Goal: Task Accomplishment & Management: Use online tool/utility

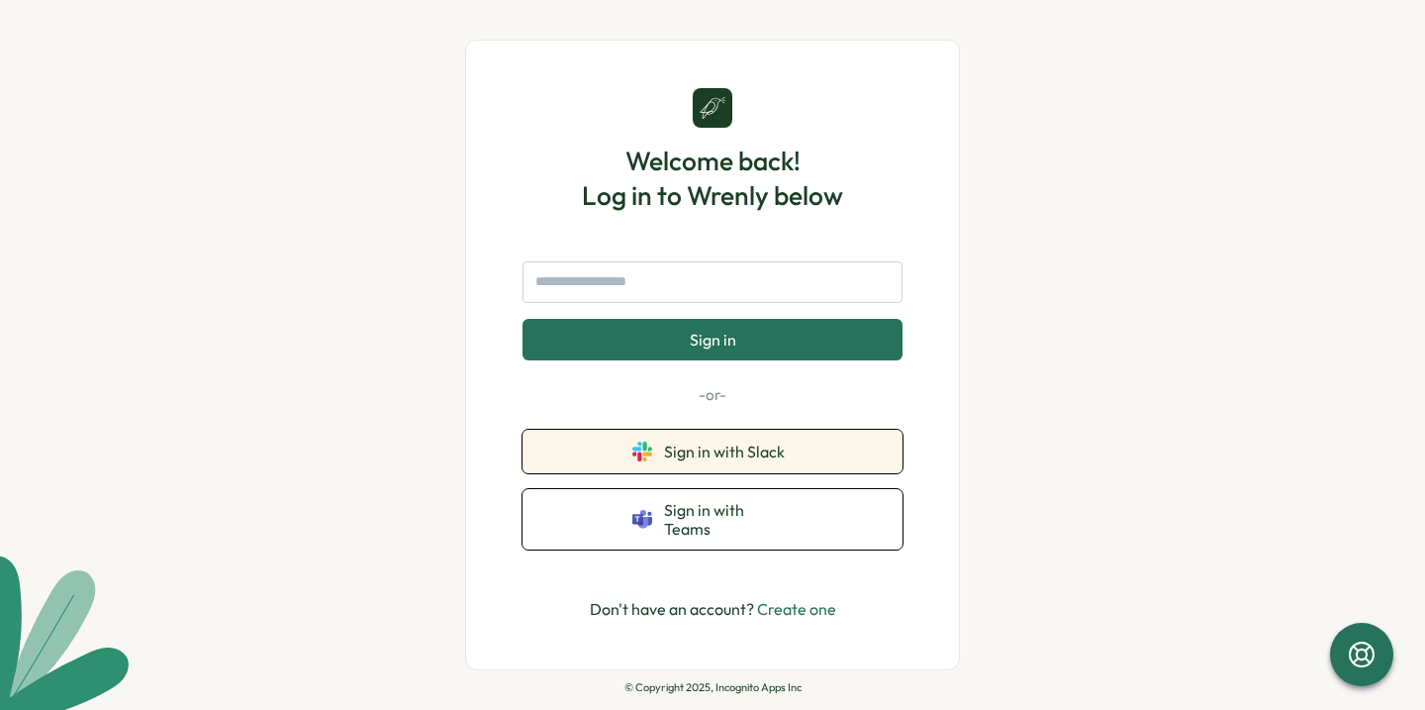
click at [614, 460] on button "Sign in with Slack" at bounding box center [713, 451] width 380 height 44
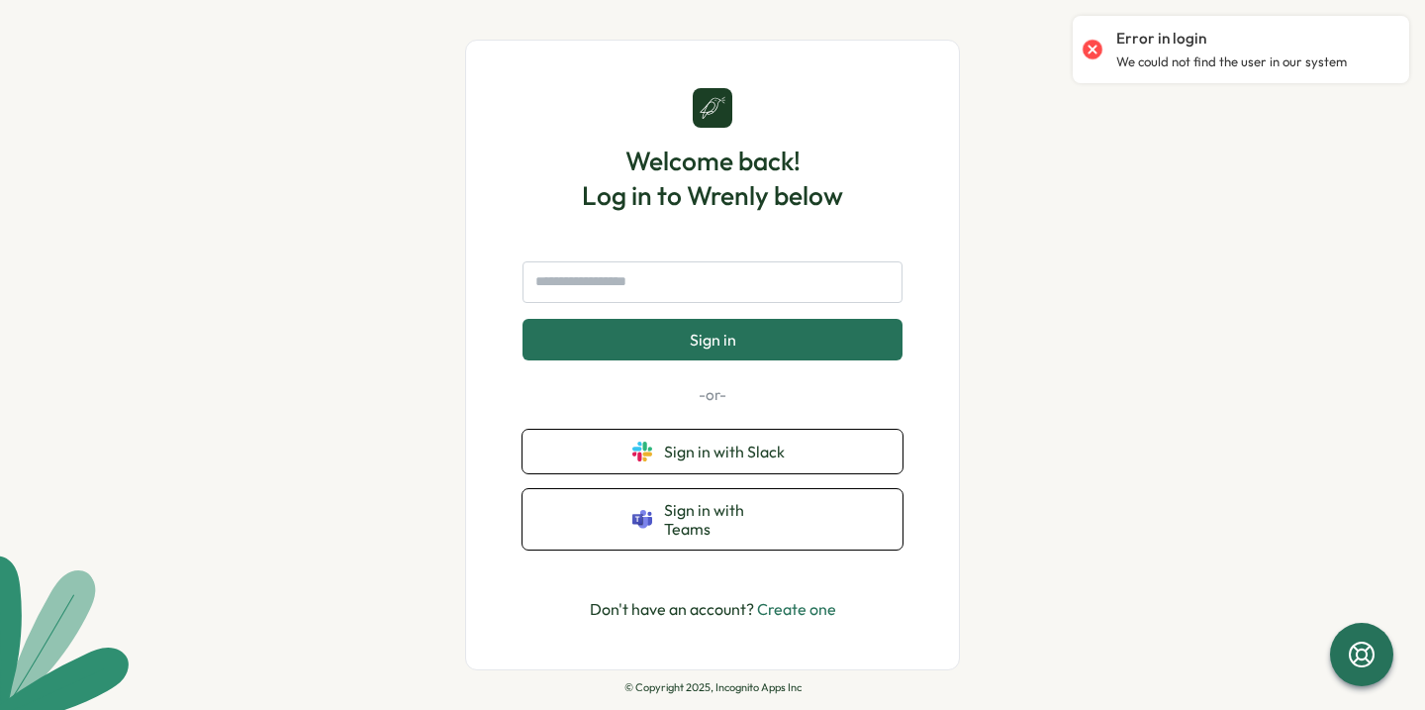
click at [405, 412] on div "Welcome back! Log in to Wrenly below Sign in -or- Sign in with Slack Sign in wi…" at bounding box center [712, 355] width 1425 height 710
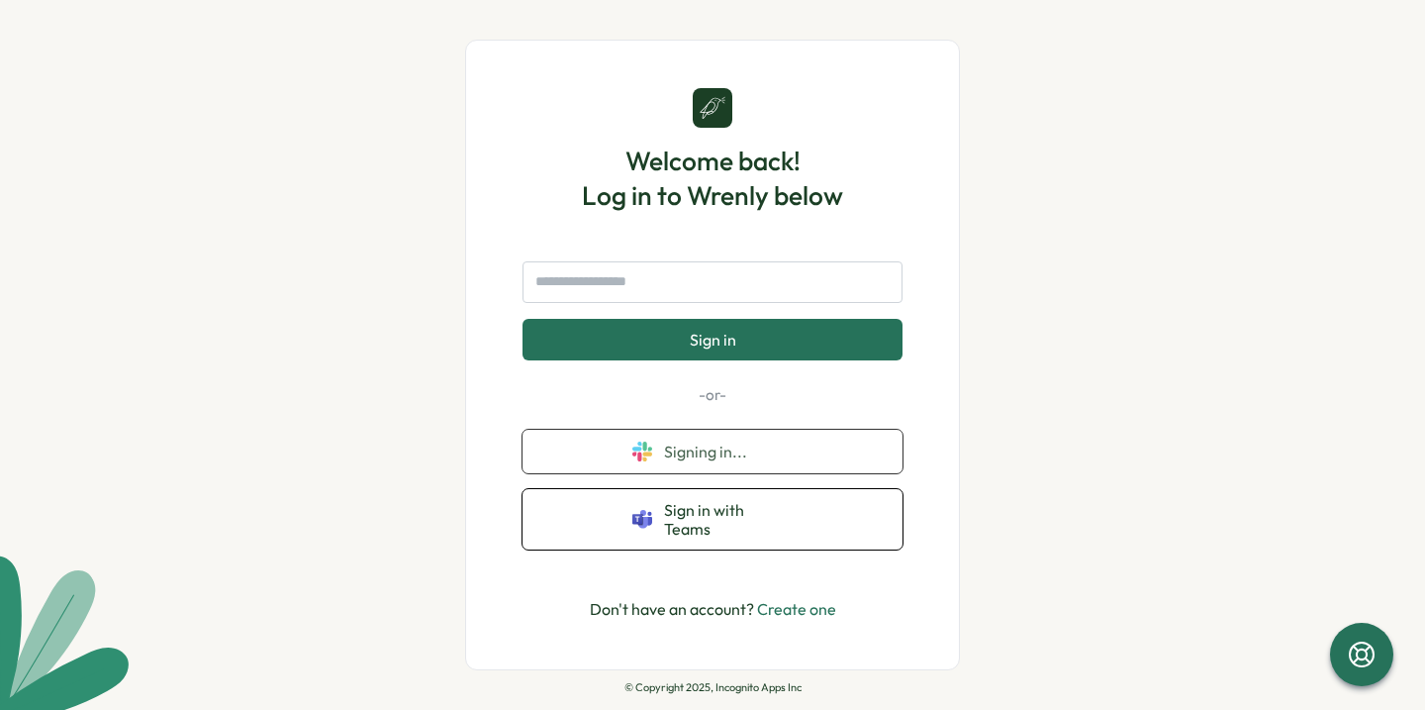
click at [405, 412] on div "Welcome back! Log in to Wrenly below Sign in -or- Signing in... Sign in with Te…" at bounding box center [712, 355] width 1425 height 710
click at [613, 302] on input "text" at bounding box center [713, 282] width 380 height 42
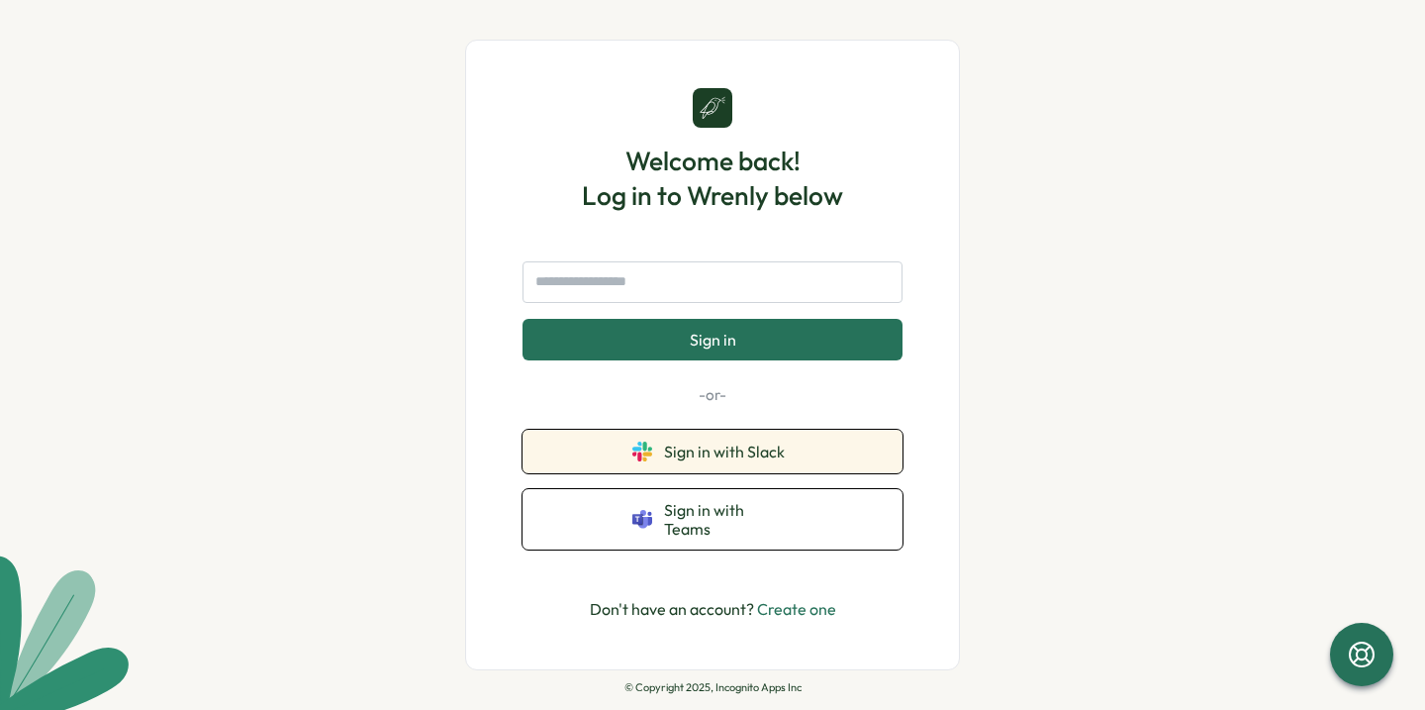
click at [622, 454] on button "Sign in with Slack" at bounding box center [713, 451] width 380 height 44
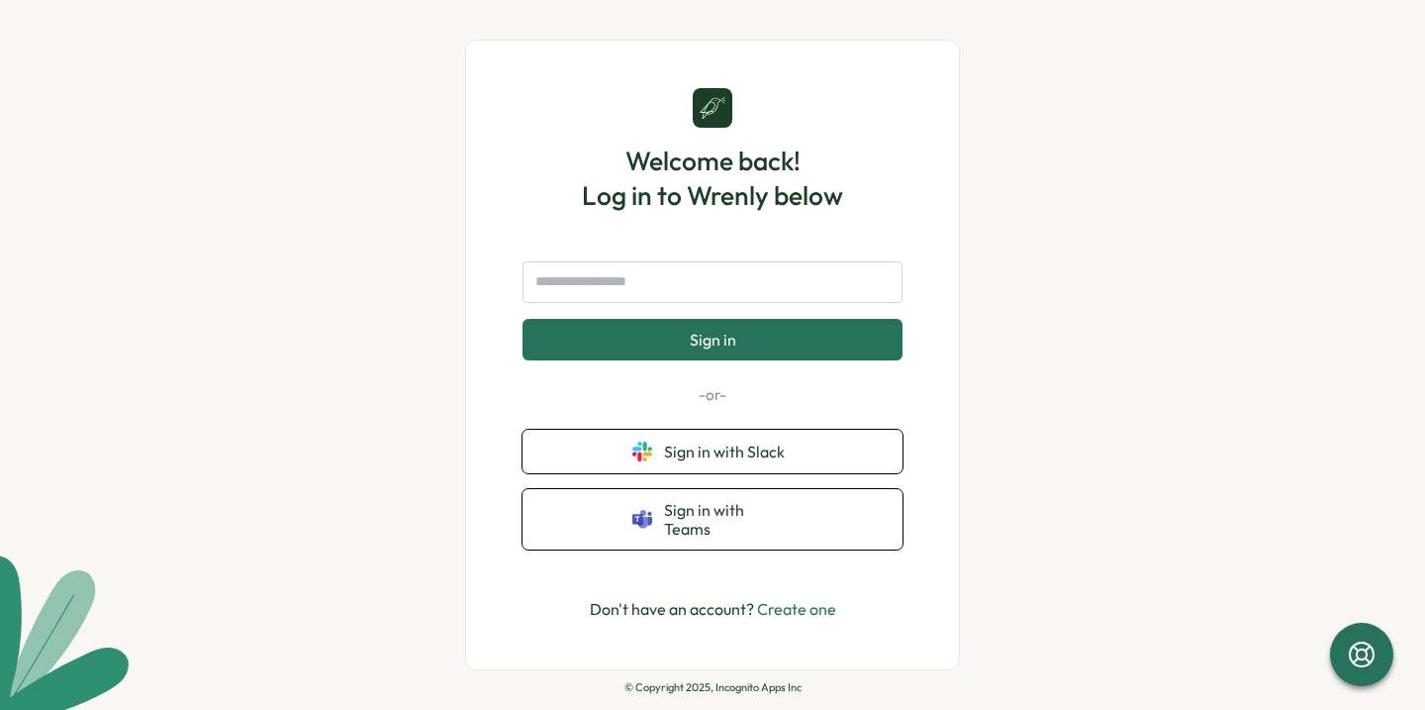
click at [989, 333] on div "Welcome back! Log in to Wrenly below Sign in -or- Sign in with Slack Sign in wi…" at bounding box center [712, 355] width 1425 height 710
click at [688, 297] on input "text" at bounding box center [713, 282] width 380 height 42
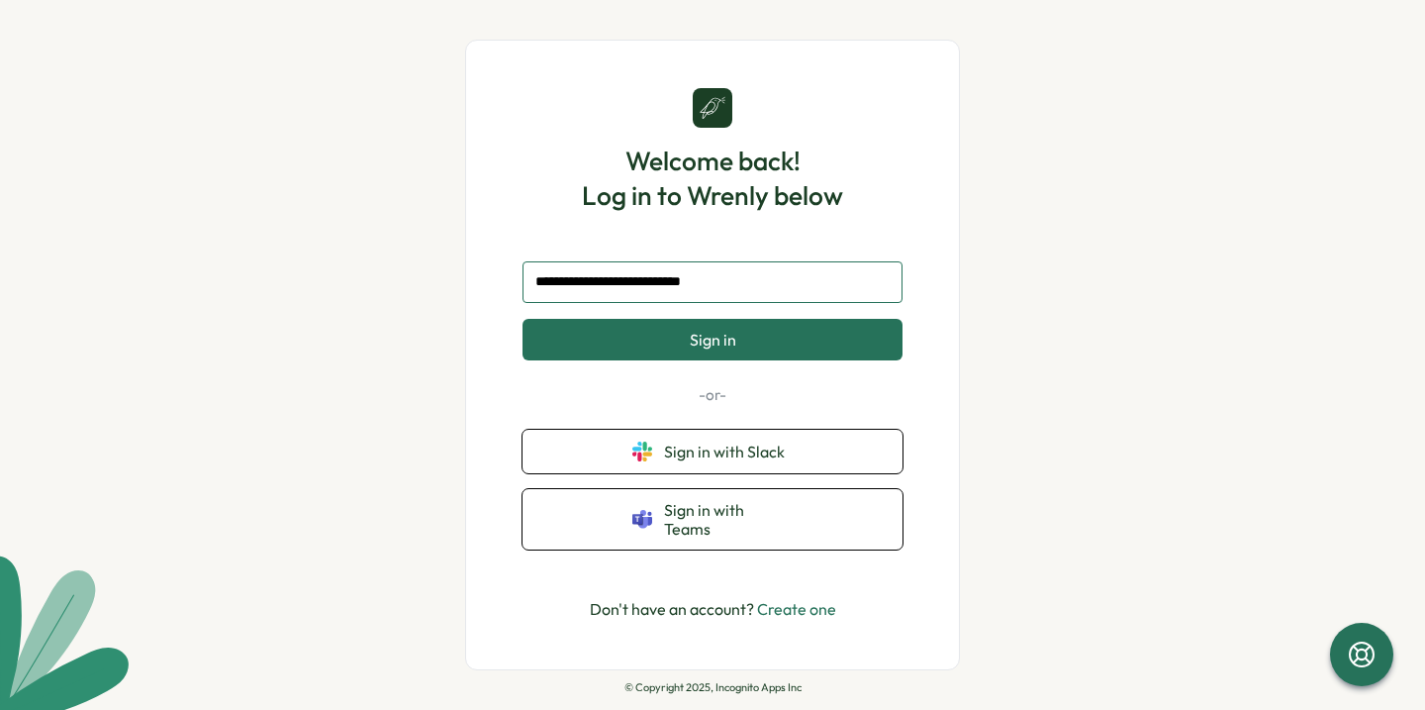
type input "**********"
click at [523, 319] on button "Sign in" at bounding box center [713, 340] width 380 height 42
click at [703, 329] on button "Sign in" at bounding box center [713, 340] width 380 height 42
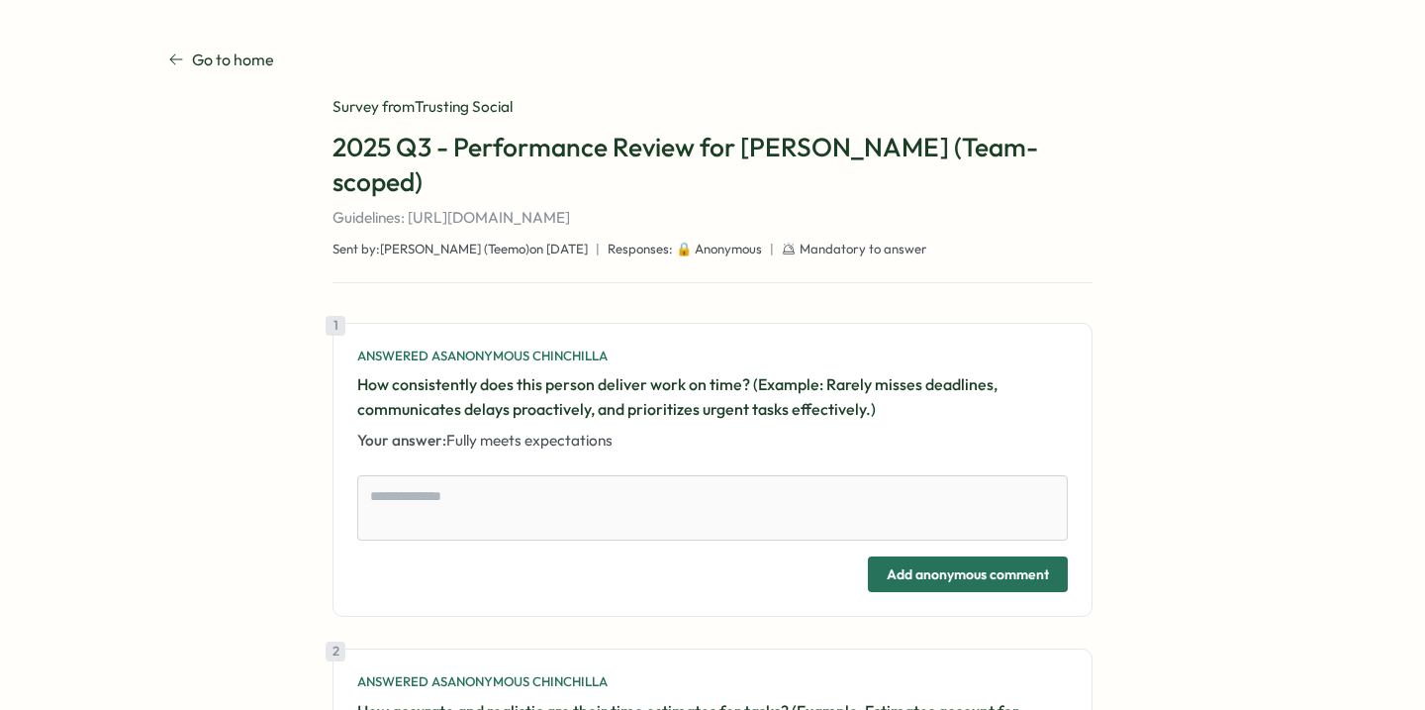
click at [253, 61] on p "Go to home" at bounding box center [233, 60] width 82 height 25
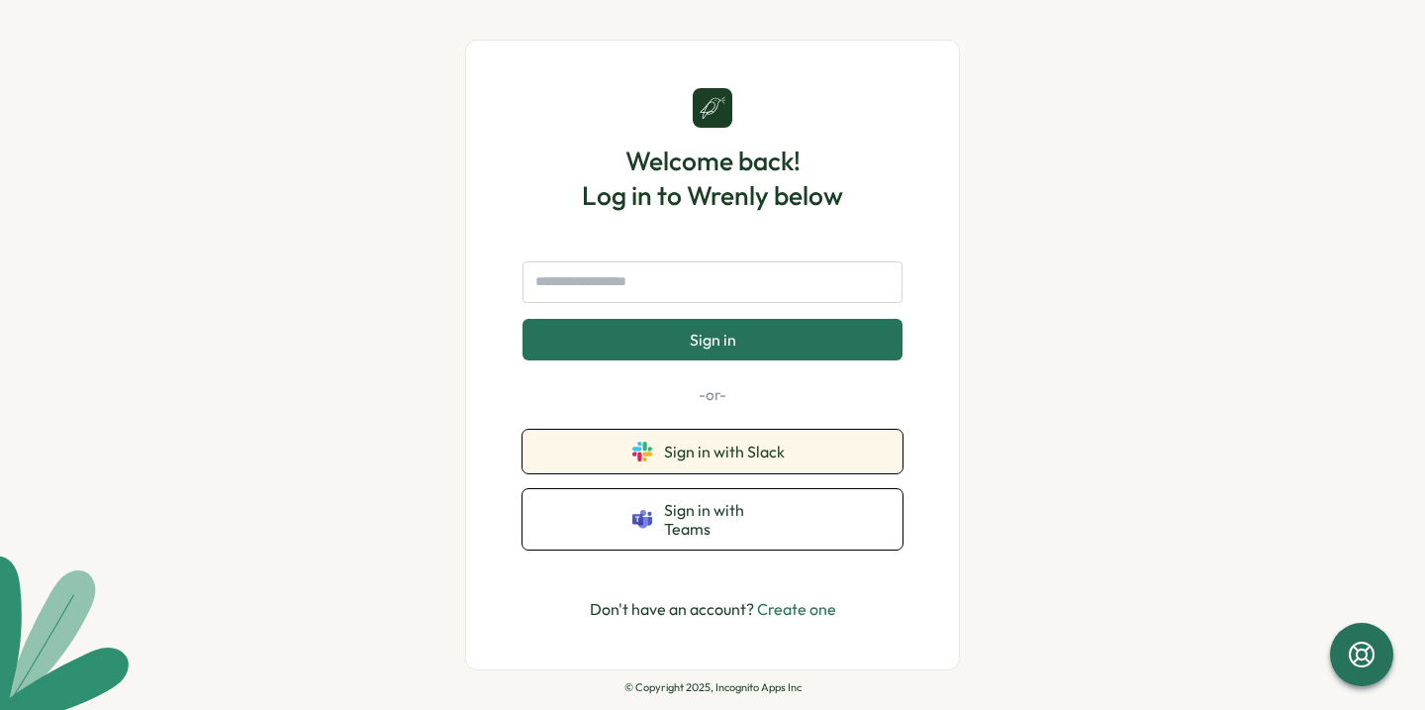
click at [723, 460] on span "Sign in with Slack" at bounding box center [728, 451] width 129 height 18
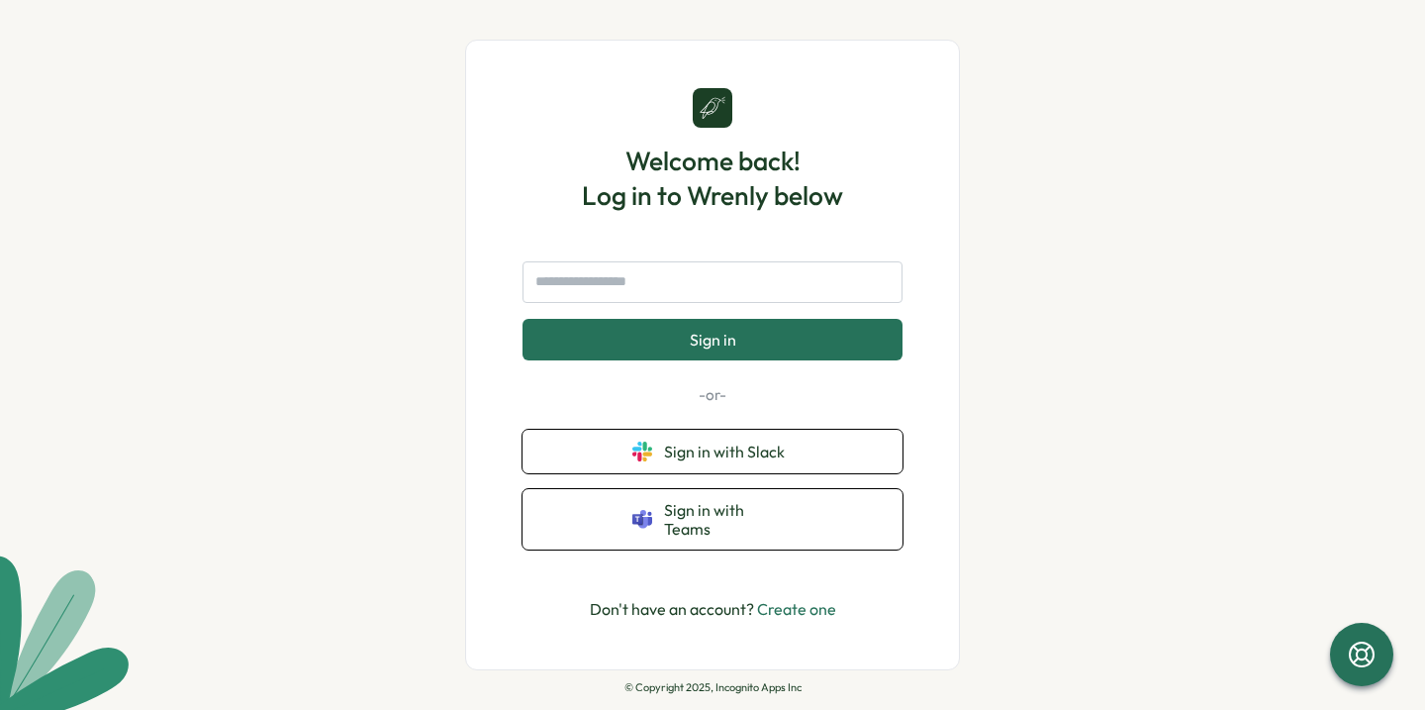
click at [415, 313] on div "Welcome back! Log in to Wrenly below Sign in -or- Sign in with Slack Sign in wi…" at bounding box center [712, 355] width 1425 height 710
click at [496, 231] on div "Welcome back! Log in to Wrenly below Sign in -or- Sign in with Slack Sign in wi…" at bounding box center [712, 355] width 495 height 630
